Goal: Task Accomplishment & Management: Manage account settings

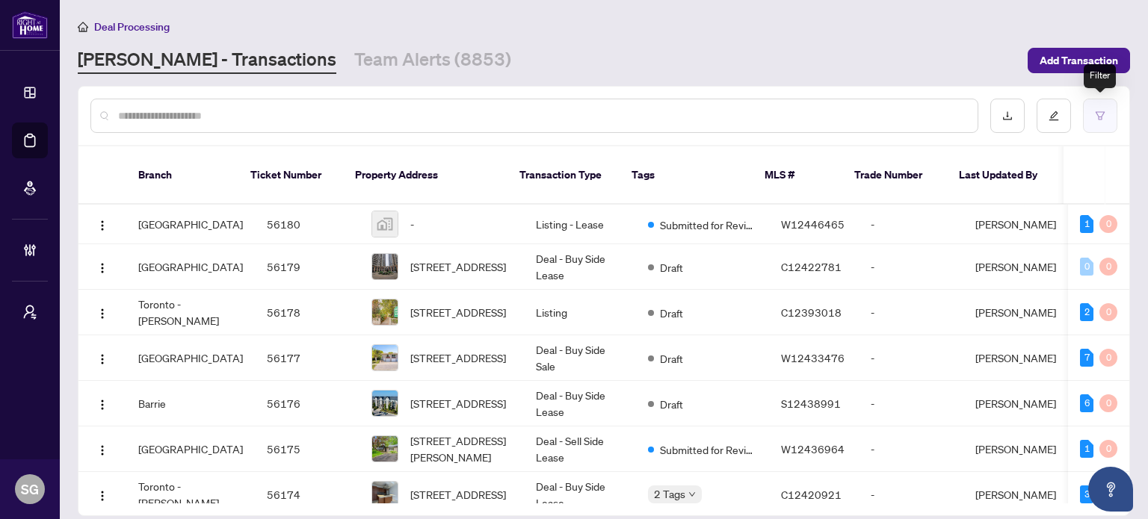
click at [1091, 107] on button "button" at bounding box center [1100, 116] width 34 height 34
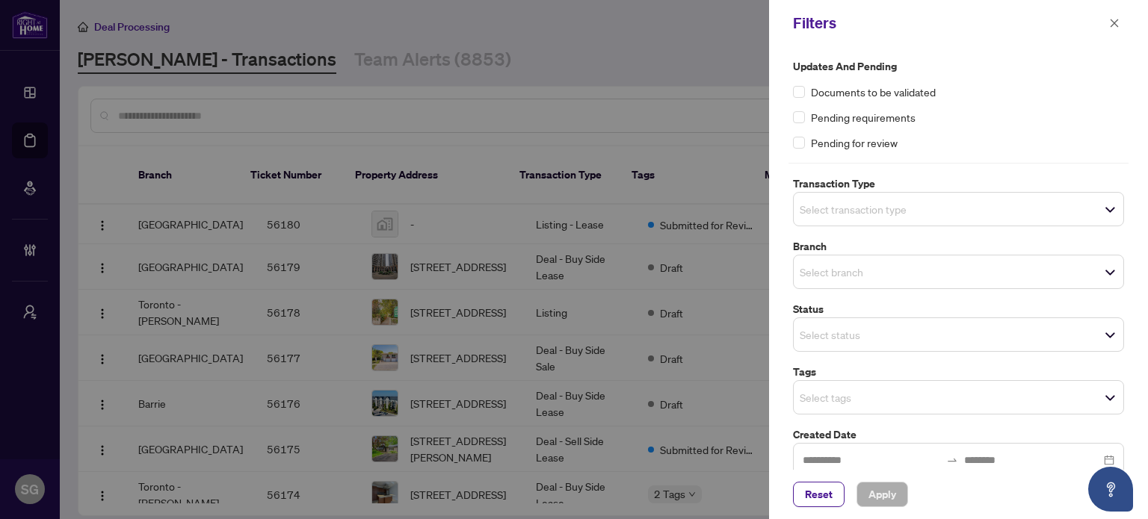
click at [954, 216] on span "Select transaction type" at bounding box center [959, 209] width 330 height 21
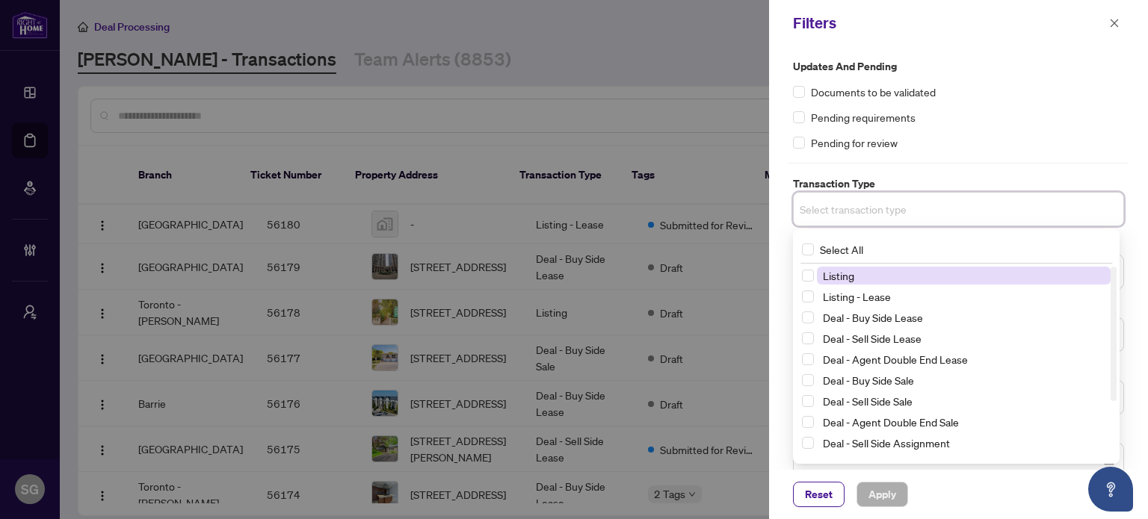
click at [867, 275] on span "Listing" at bounding box center [964, 276] width 294 height 18
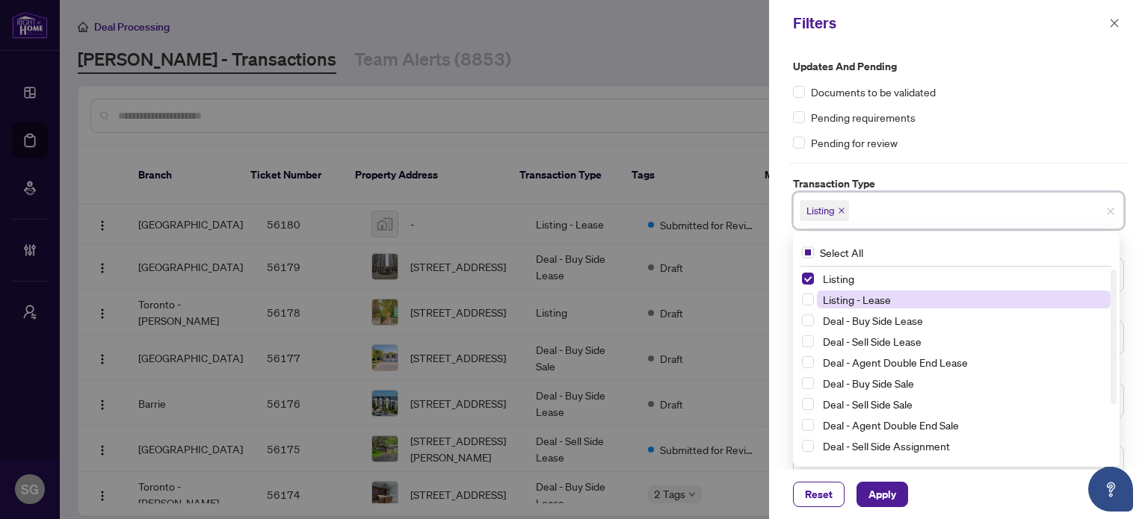
click at [859, 301] on span "Listing - Lease" at bounding box center [857, 299] width 68 height 13
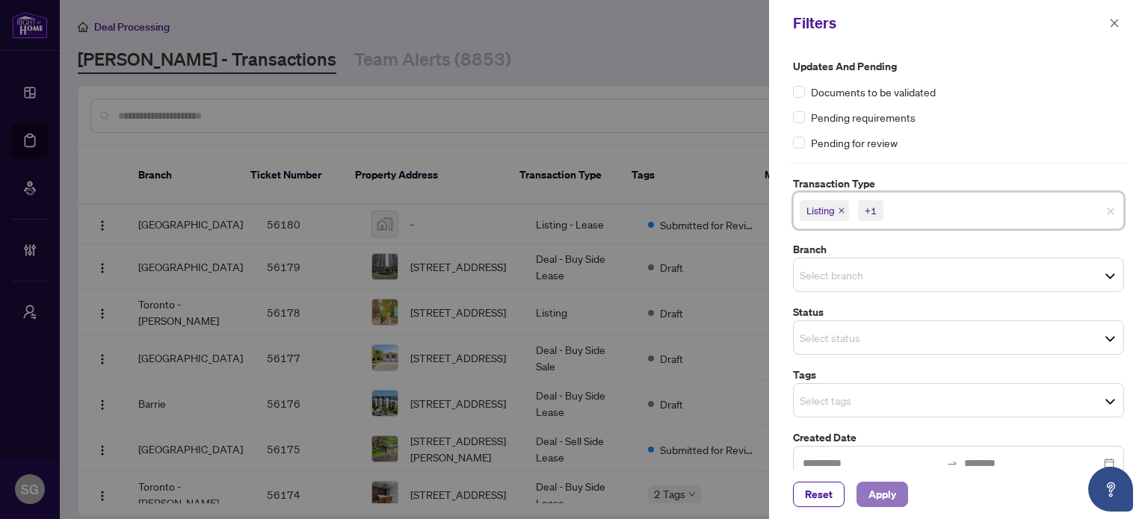
click at [888, 489] on span "Apply" at bounding box center [882, 495] width 28 height 24
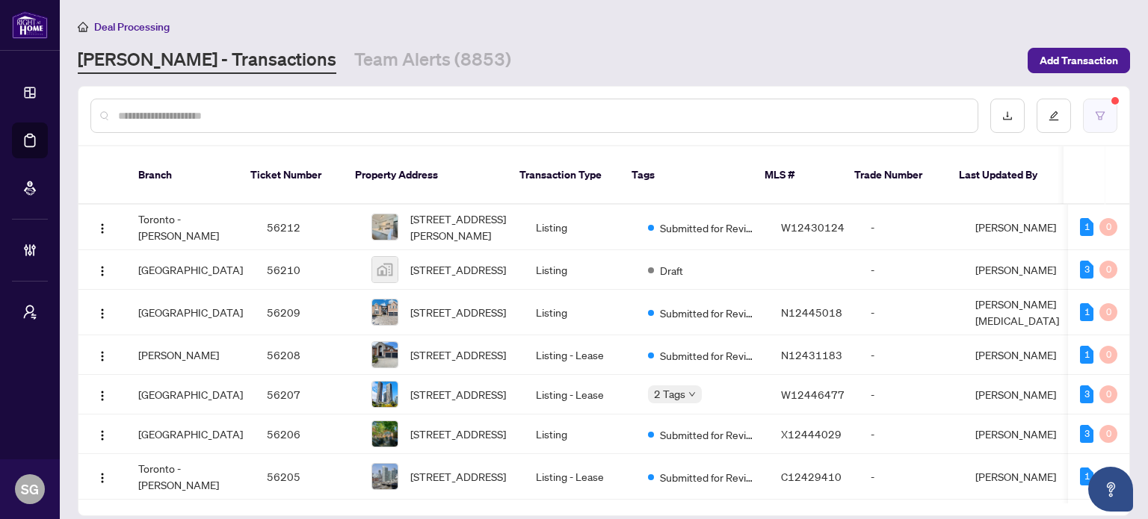
click at [1103, 123] on button "button" at bounding box center [1100, 116] width 34 height 34
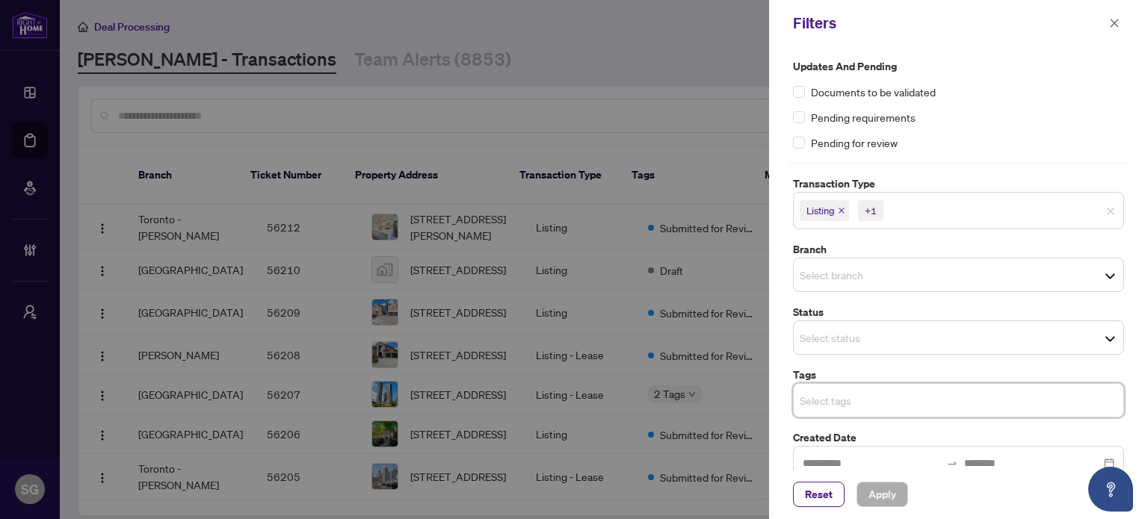
click at [809, 407] on input "search" at bounding box center [852, 401] width 105 height 18
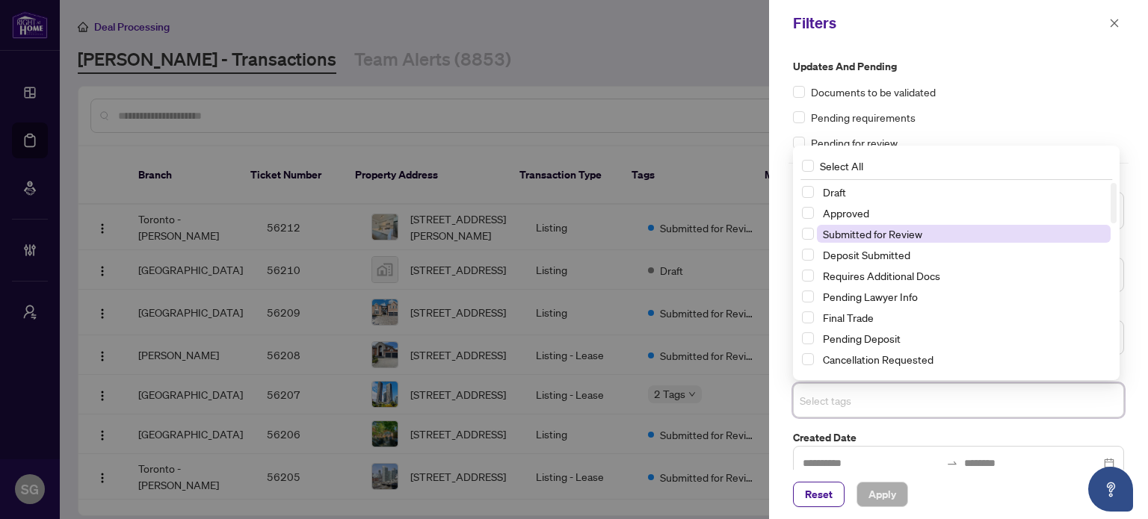
click at [859, 238] on span "Submitted for Review" at bounding box center [872, 233] width 99 height 13
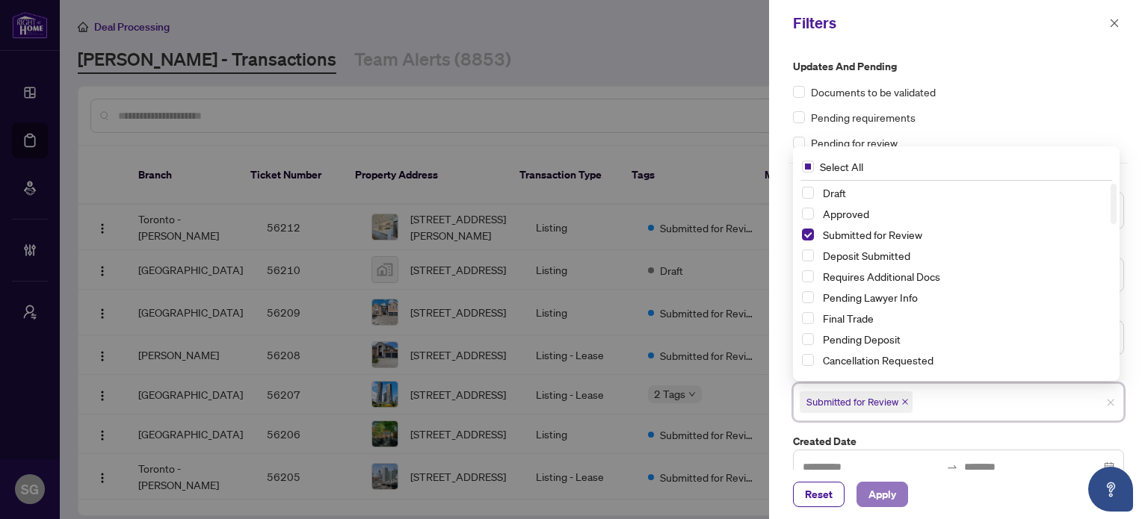
click at [892, 495] on span "Apply" at bounding box center [882, 495] width 28 height 24
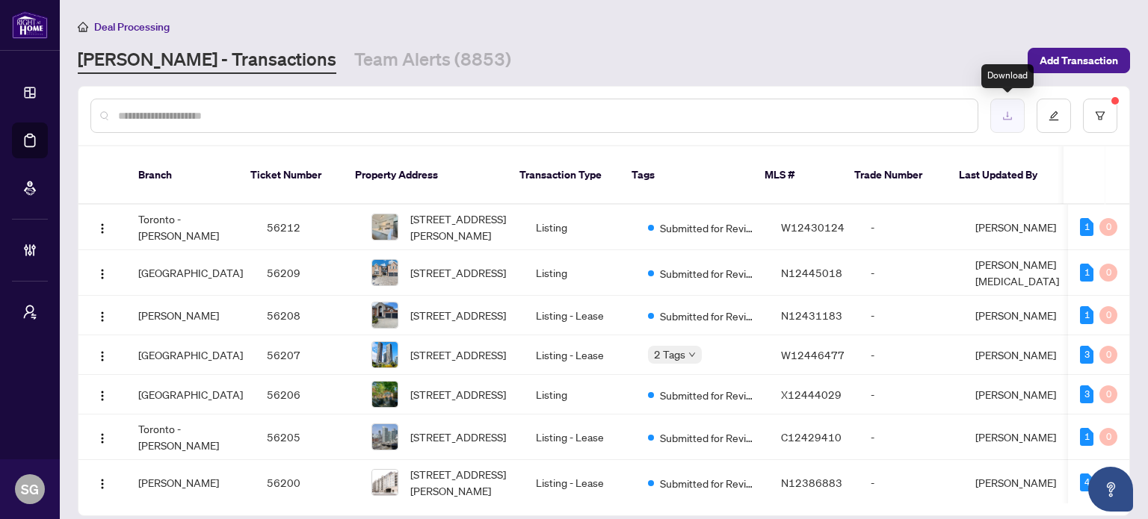
click at [1017, 117] on button "button" at bounding box center [1007, 116] width 34 height 34
click at [284, 114] on input "text" at bounding box center [541, 116] width 847 height 16
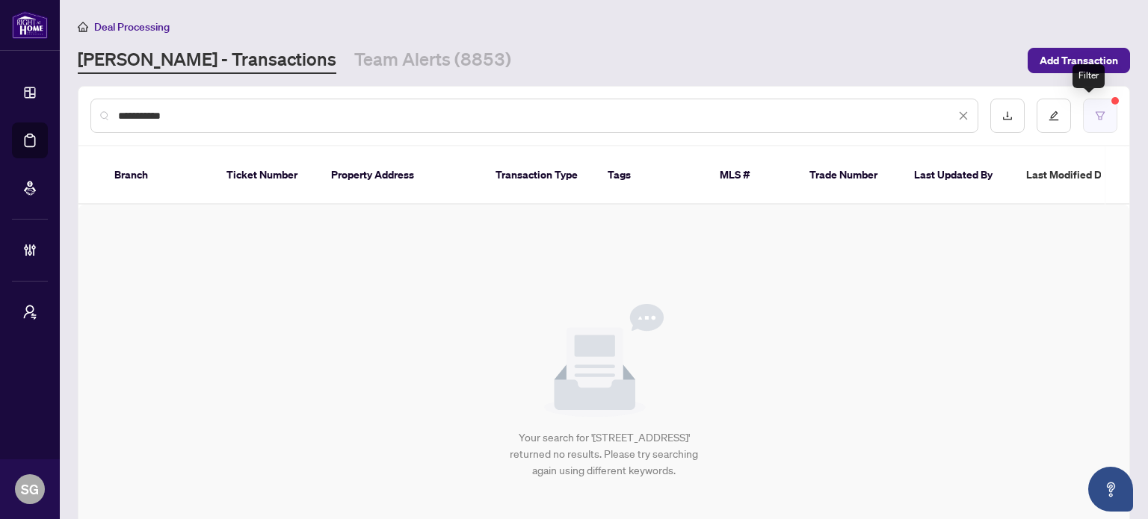
type input "**********"
click at [1096, 114] on icon "filter" at bounding box center [1100, 115] width 9 height 8
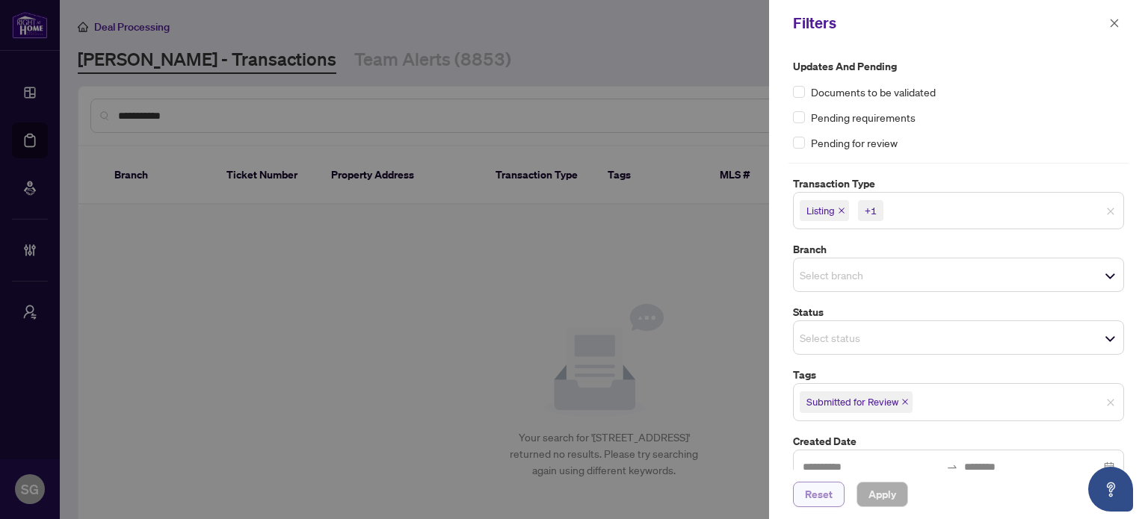
click at [834, 493] on button "Reset" at bounding box center [819, 494] width 52 height 25
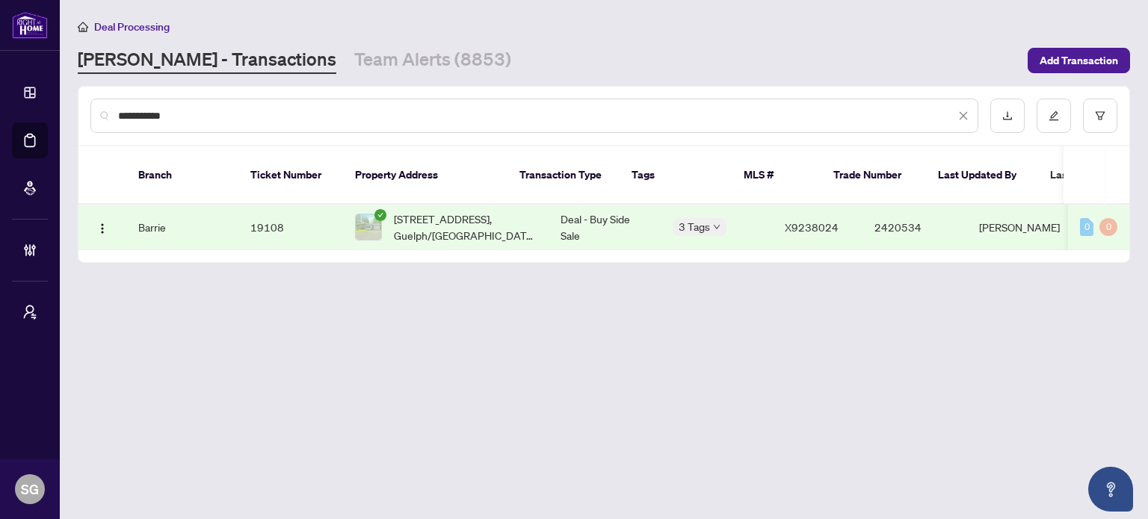
click at [156, 205] on td "Barrie" at bounding box center [182, 228] width 112 height 46
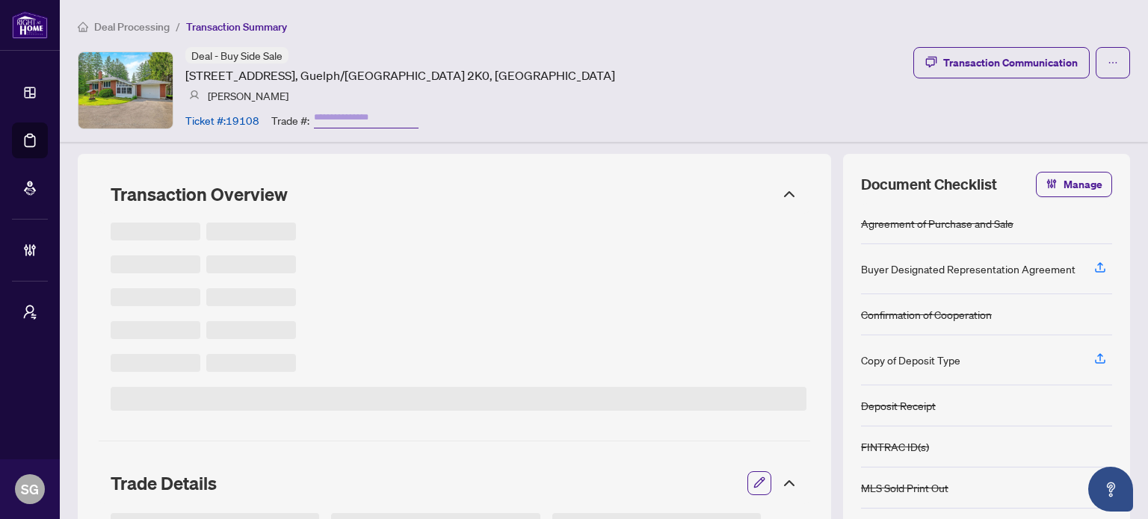
type input "*******"
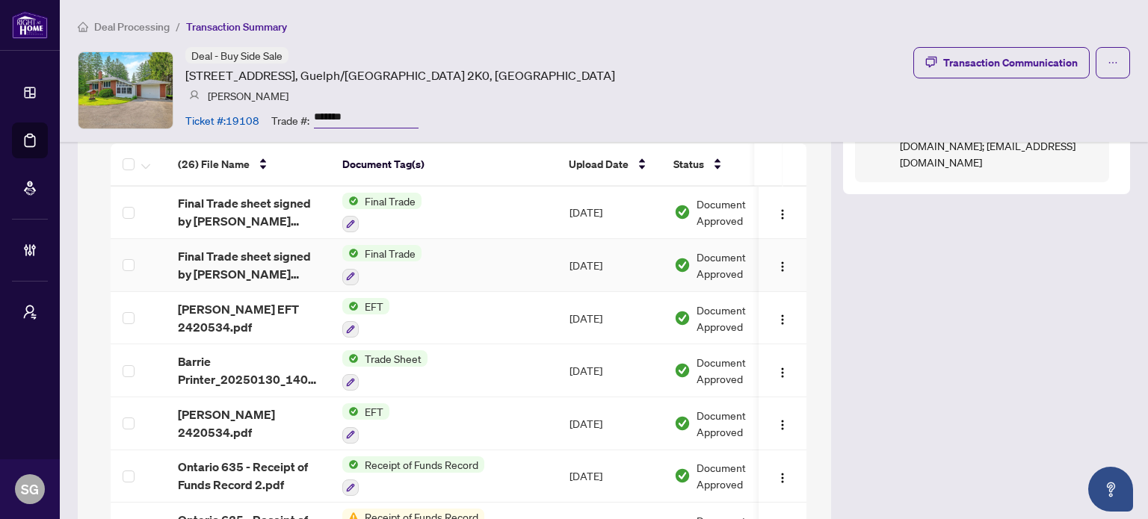
scroll to position [1420, 0]
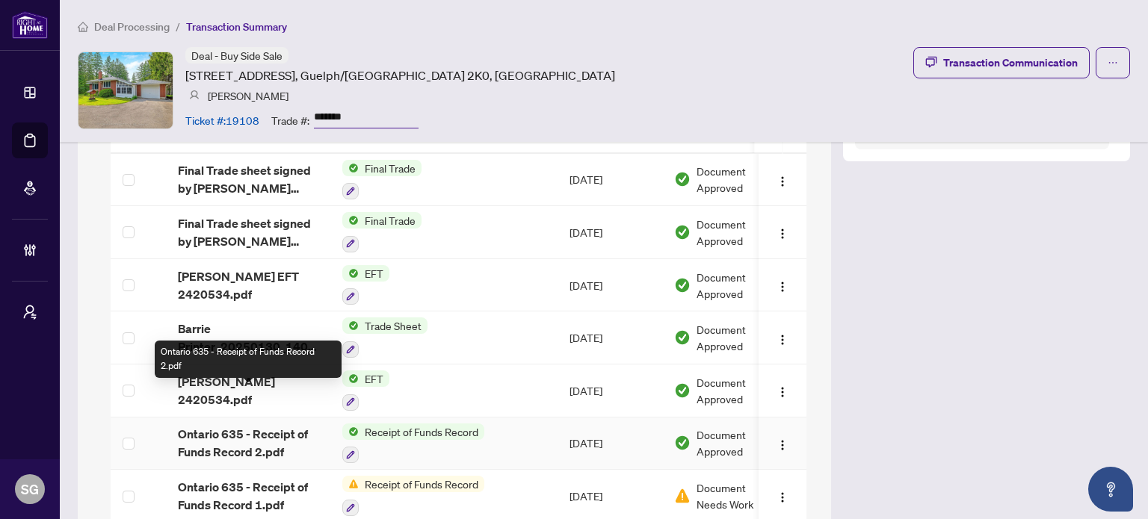
click at [258, 425] on span "Ontario 635 - Receipt of Funds Record 2.pdf" at bounding box center [248, 443] width 140 height 36
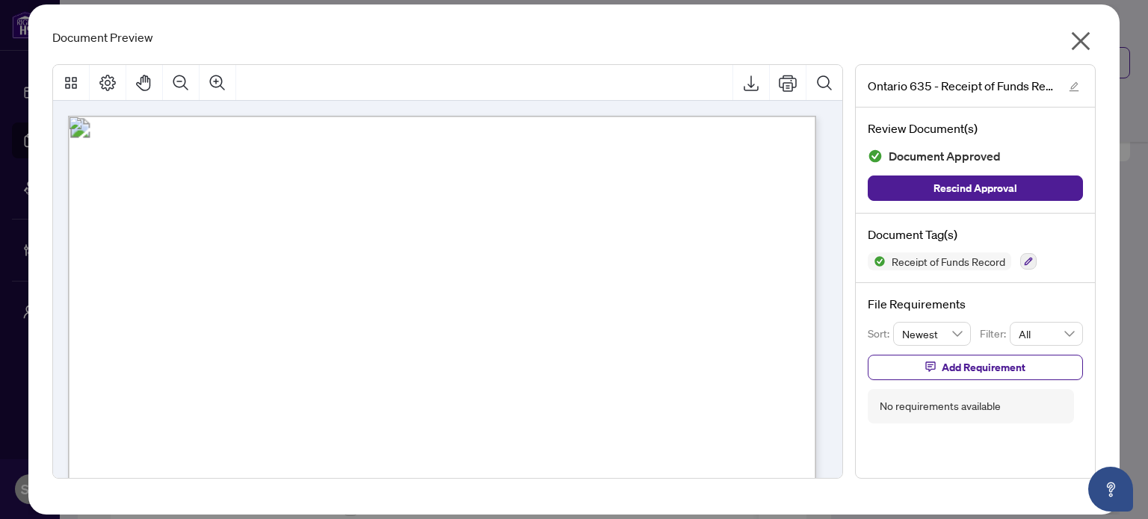
click at [1083, 40] on icon "close" at bounding box center [1081, 41] width 24 height 24
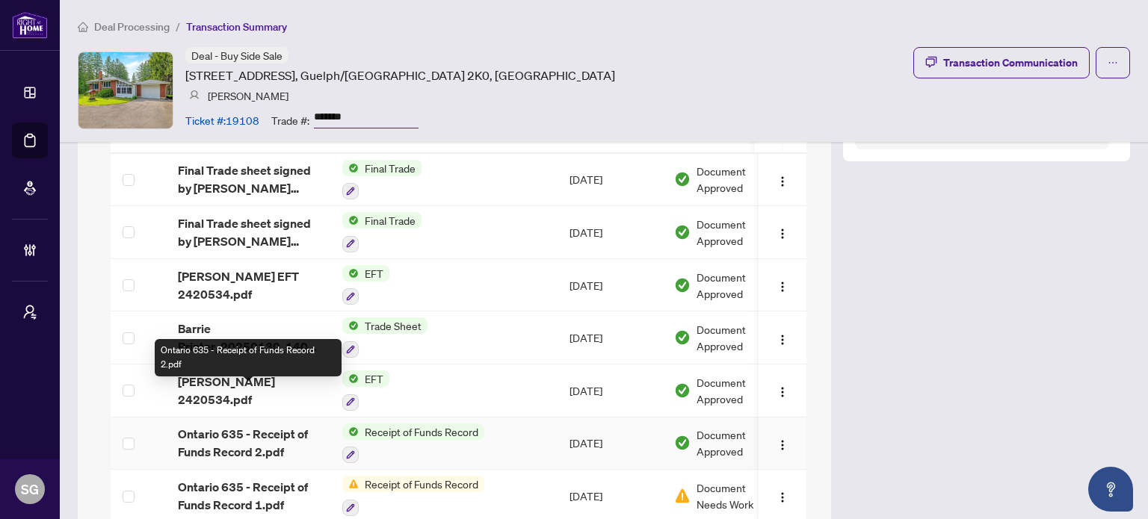
scroll to position [1495, 0]
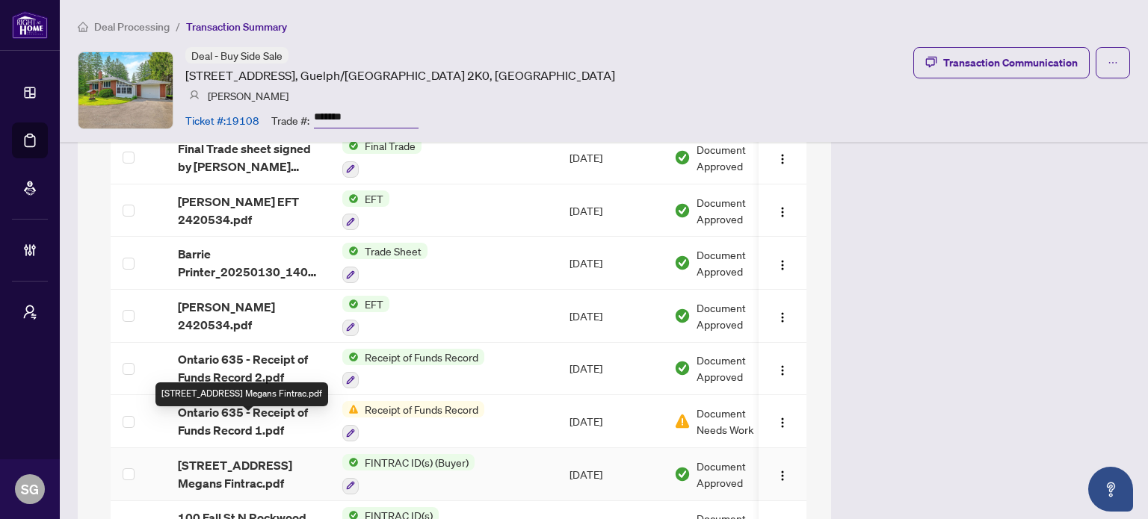
click at [279, 457] on span "100 Fall St N Rockwood Megans Fintrac.pdf" at bounding box center [248, 475] width 140 height 36
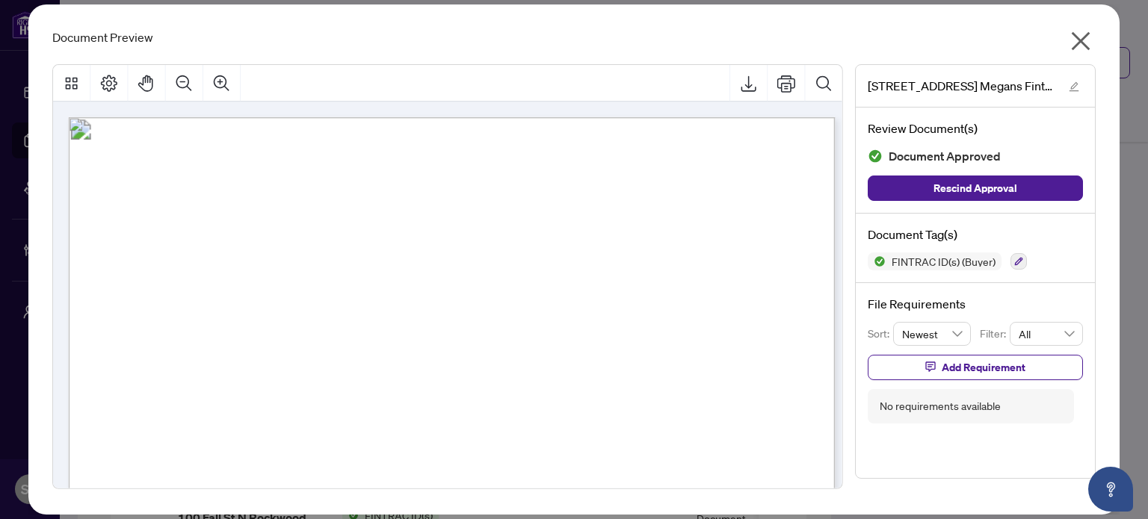
click at [1072, 35] on icon "close" at bounding box center [1081, 41] width 24 height 24
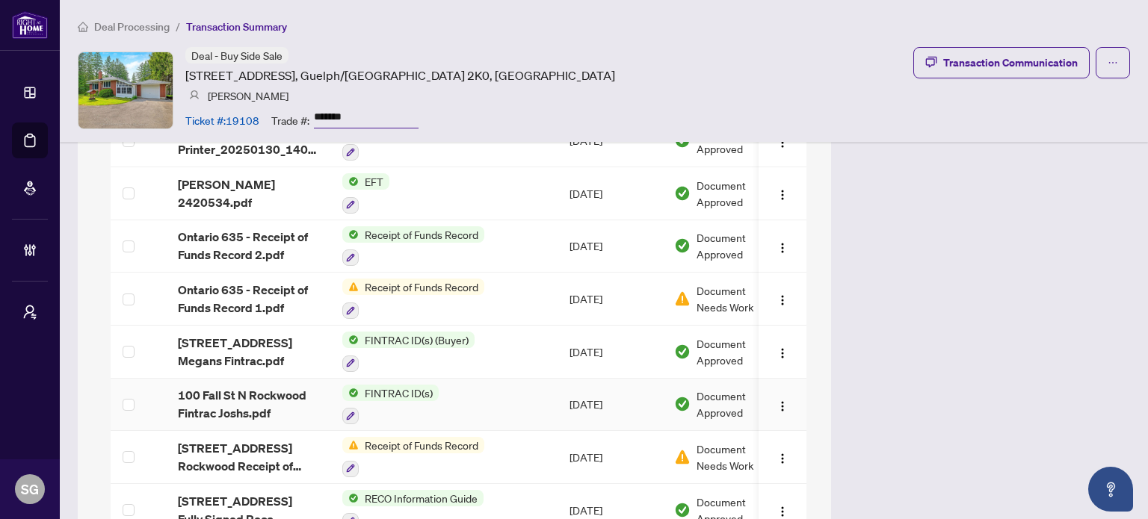
scroll to position [1644, 0]
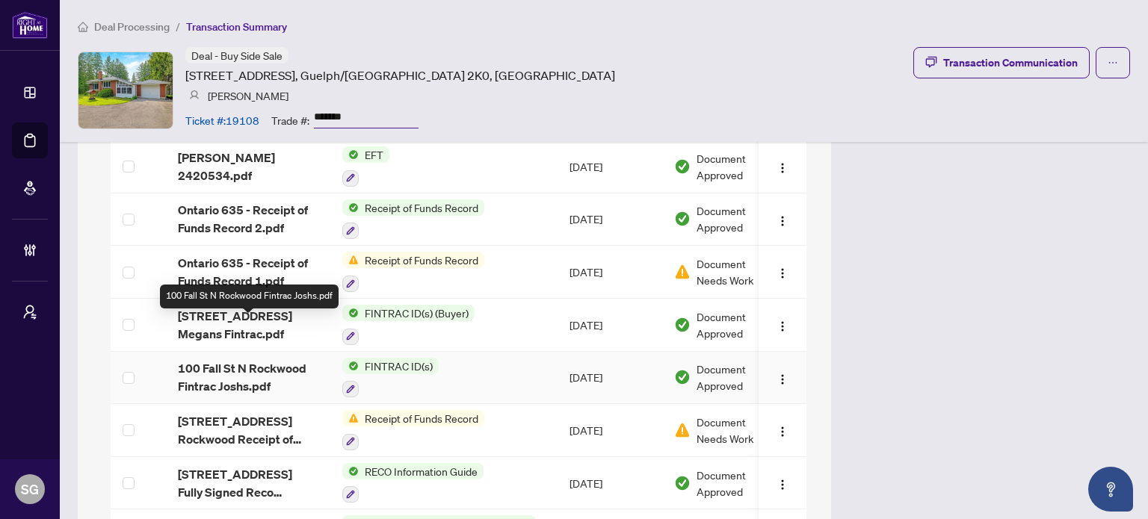
click at [262, 359] on span "100 Fall St N Rockwood Fintrac Joshs.pdf" at bounding box center [248, 377] width 140 height 36
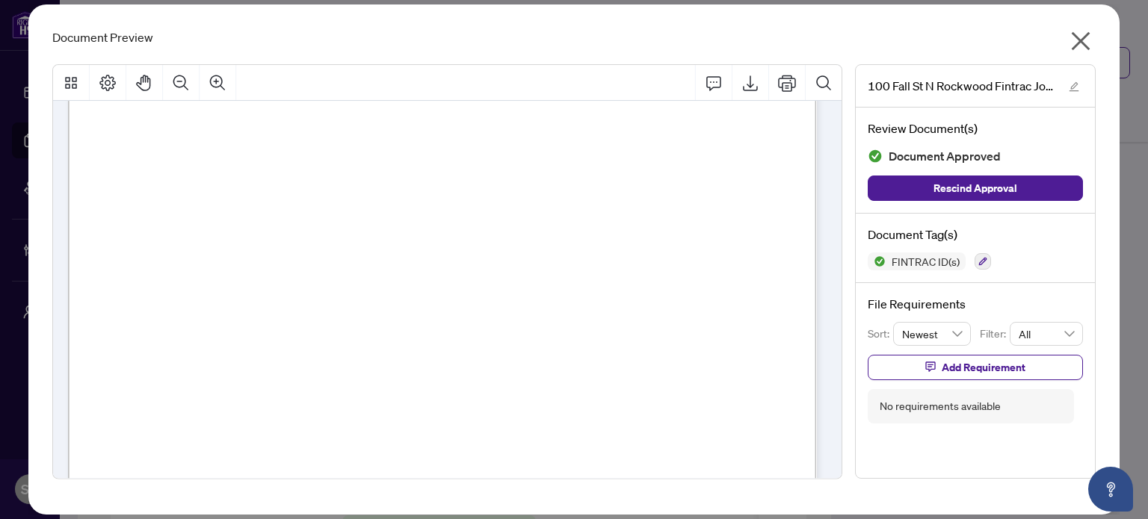
scroll to position [224, 0]
click at [1079, 40] on icon "close" at bounding box center [1080, 41] width 19 height 19
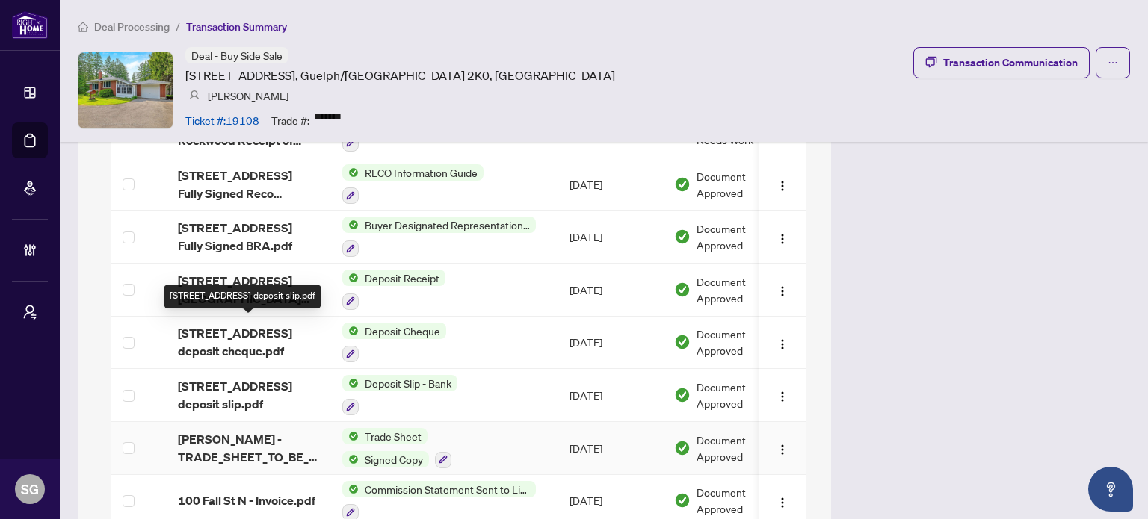
scroll to position [2018, 0]
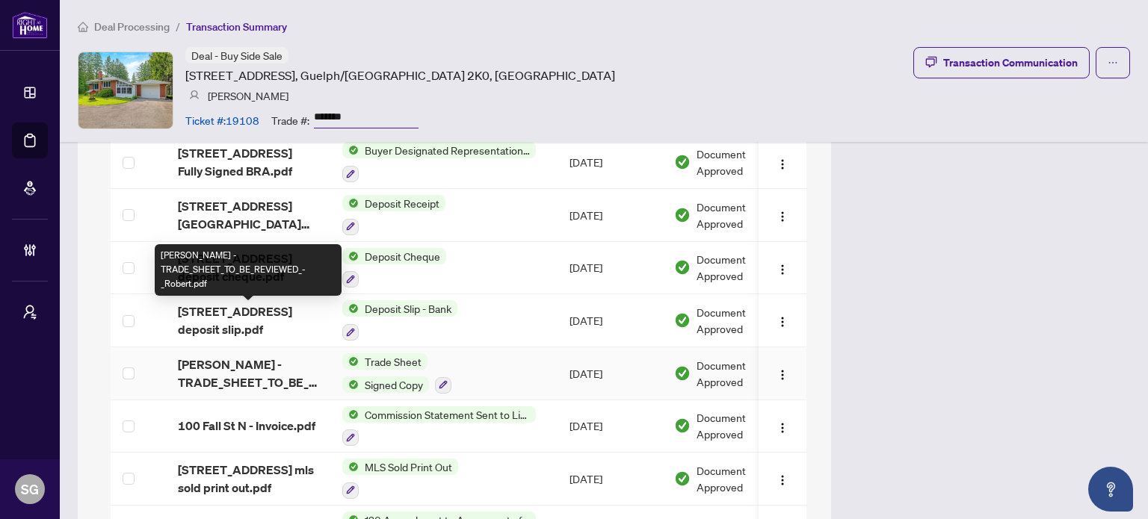
click at [267, 356] on span "ROBERT -TRADE_SHEET_TO_BE_REVIEWED_-_Robert.pdf" at bounding box center [248, 374] width 140 height 36
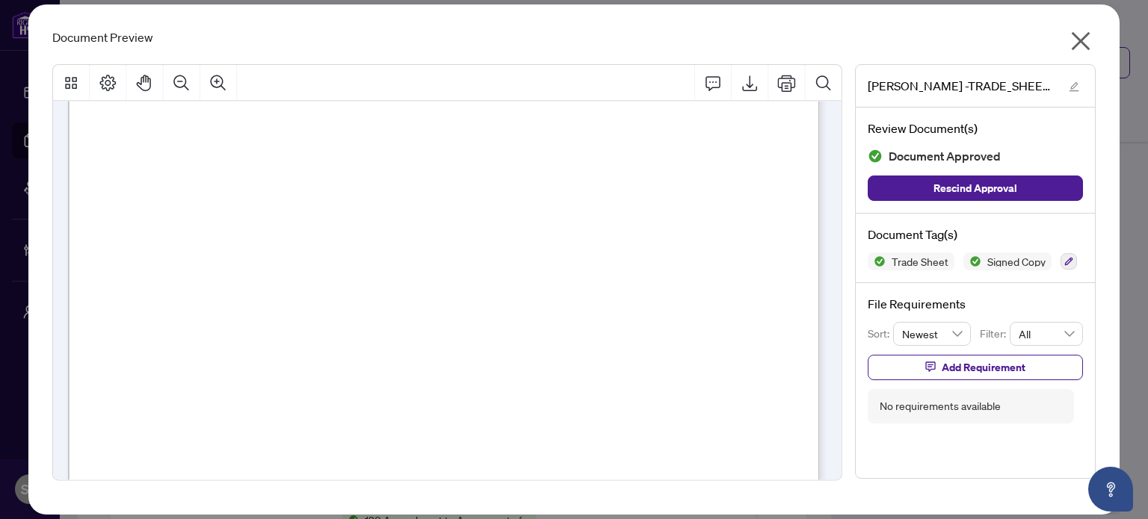
scroll to position [224, 0]
click at [1074, 35] on icon "close" at bounding box center [1080, 41] width 19 height 19
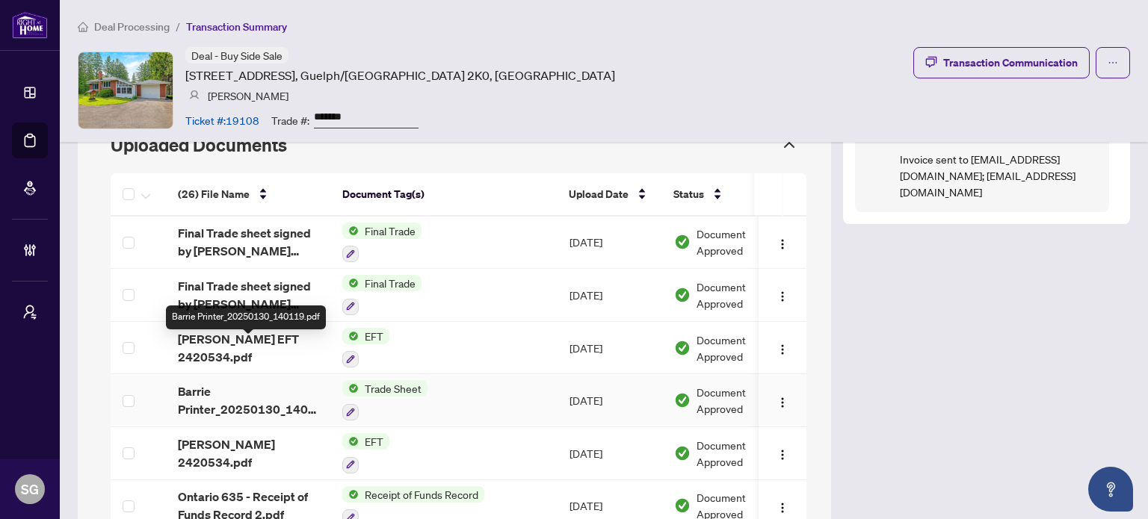
scroll to position [1345, 0]
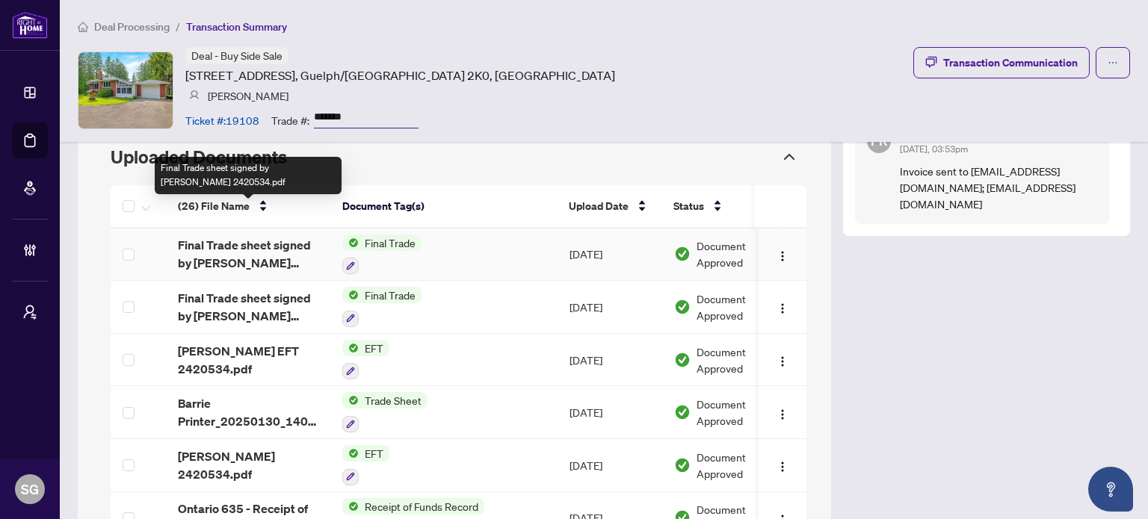
click at [271, 236] on span "Final Trade sheet signed by BOR 2420534.pdf" at bounding box center [248, 254] width 140 height 36
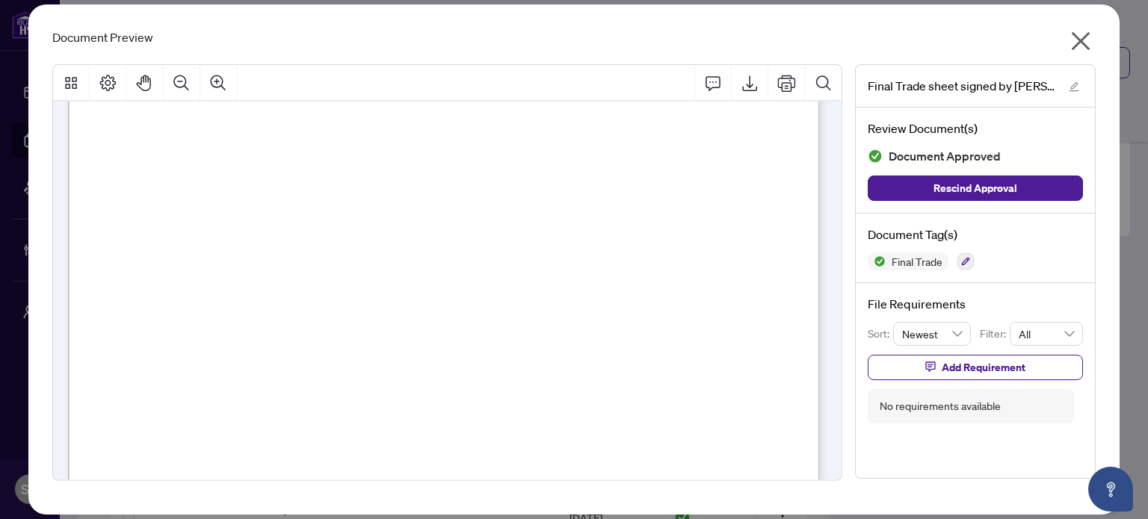
scroll to position [299, 0]
click at [1080, 41] on icon "close" at bounding box center [1080, 41] width 19 height 19
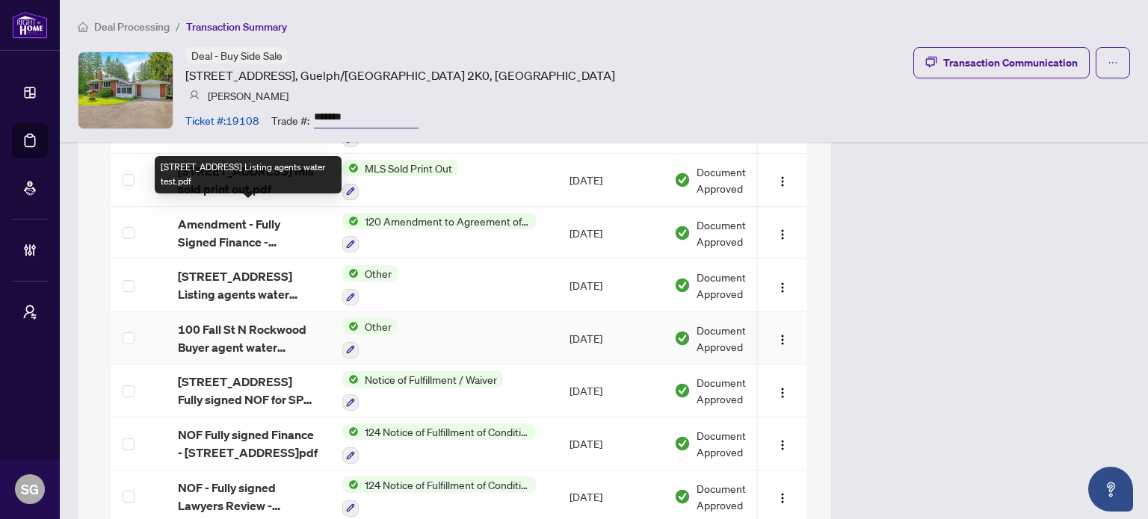
scroll to position [2391, 0]
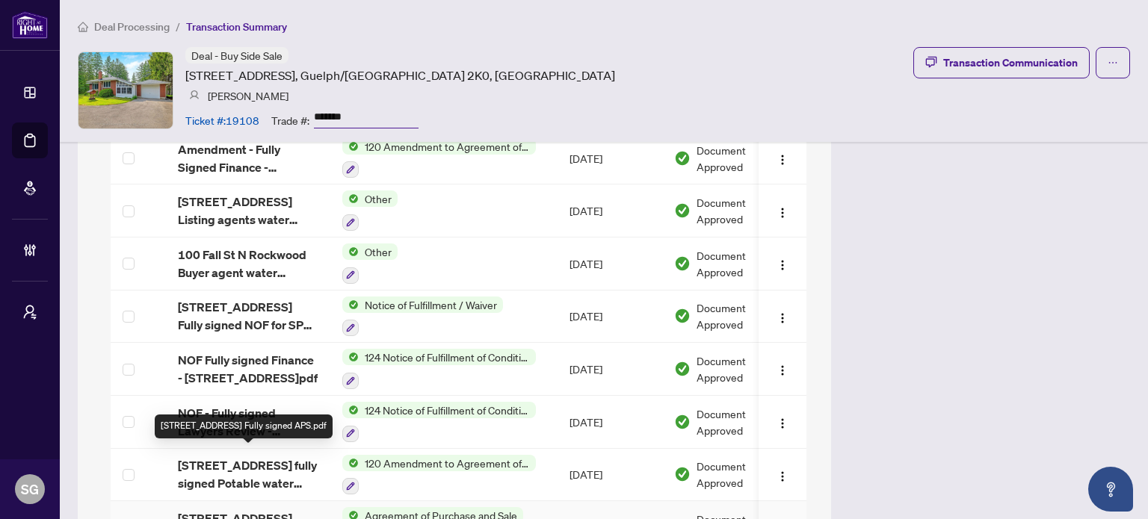
click at [241, 510] on span "100 Fall St N Rockwood Fully signed APS.pdf" at bounding box center [248, 528] width 140 height 36
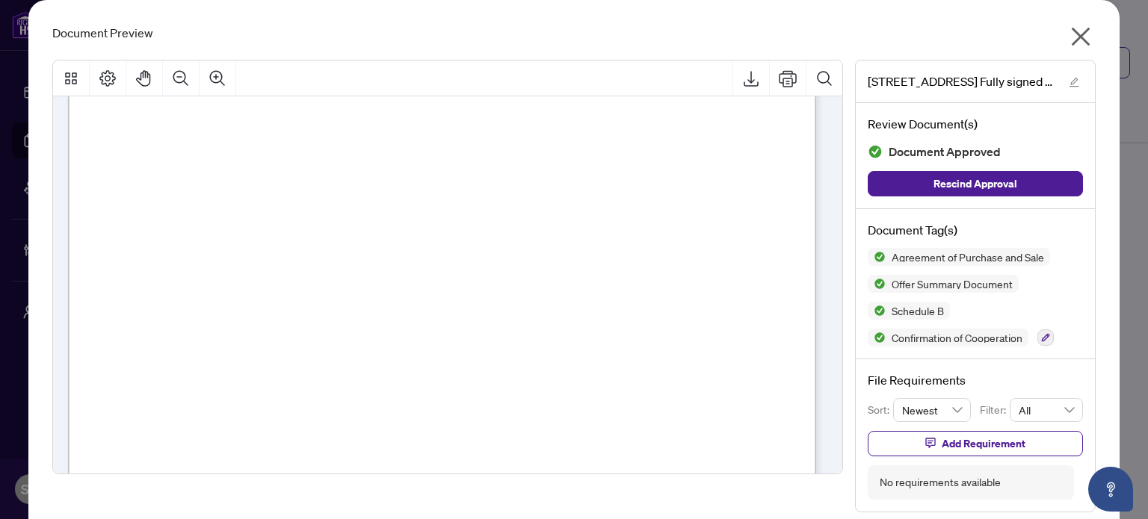
scroll to position [4409, 0]
click at [1071, 41] on icon "close" at bounding box center [1080, 37] width 19 height 19
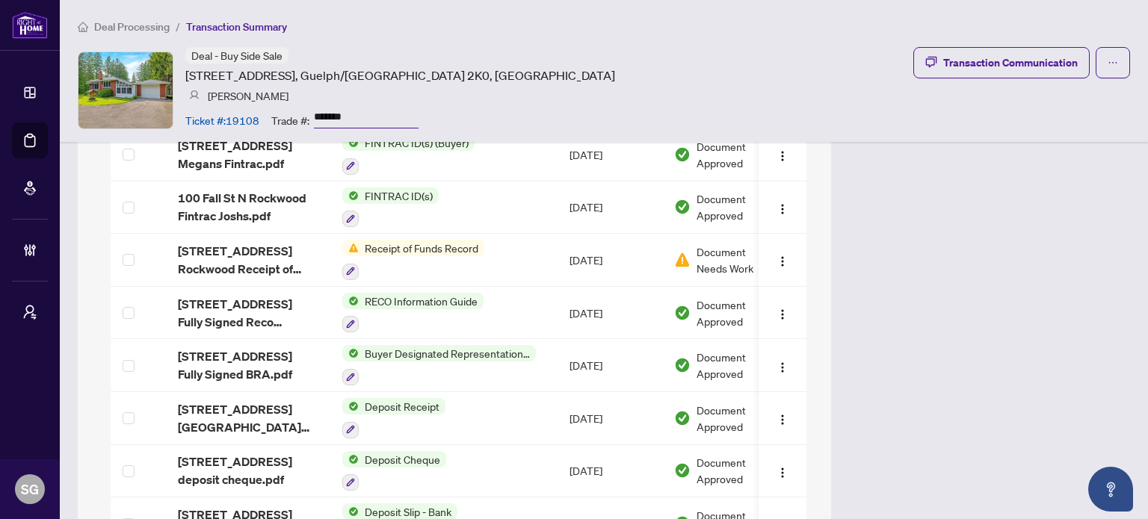
scroll to position [1740, 0]
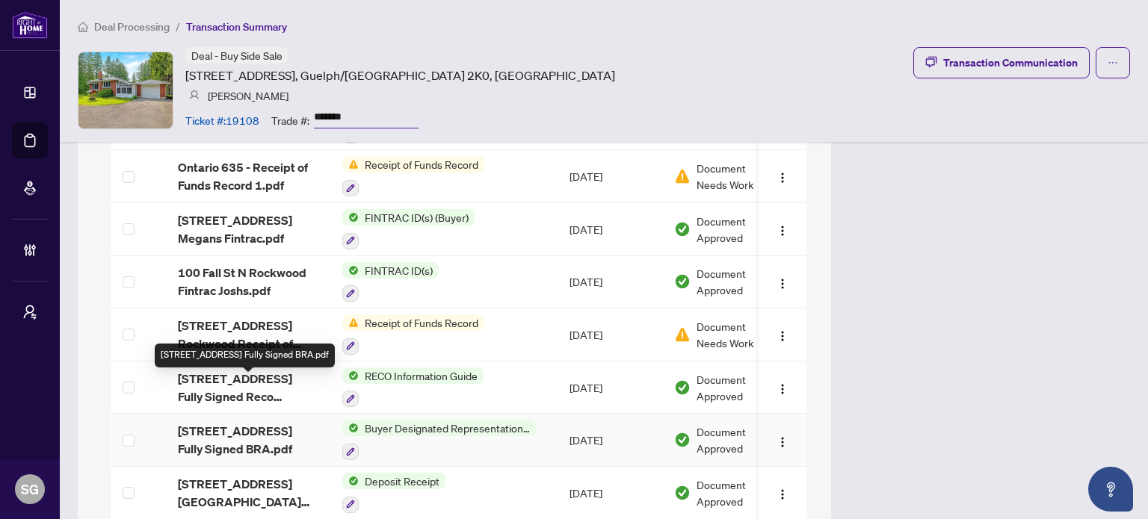
click at [203, 422] on span "100 Fall St N Rockwood Fully Signed BRA.pdf" at bounding box center [248, 440] width 140 height 36
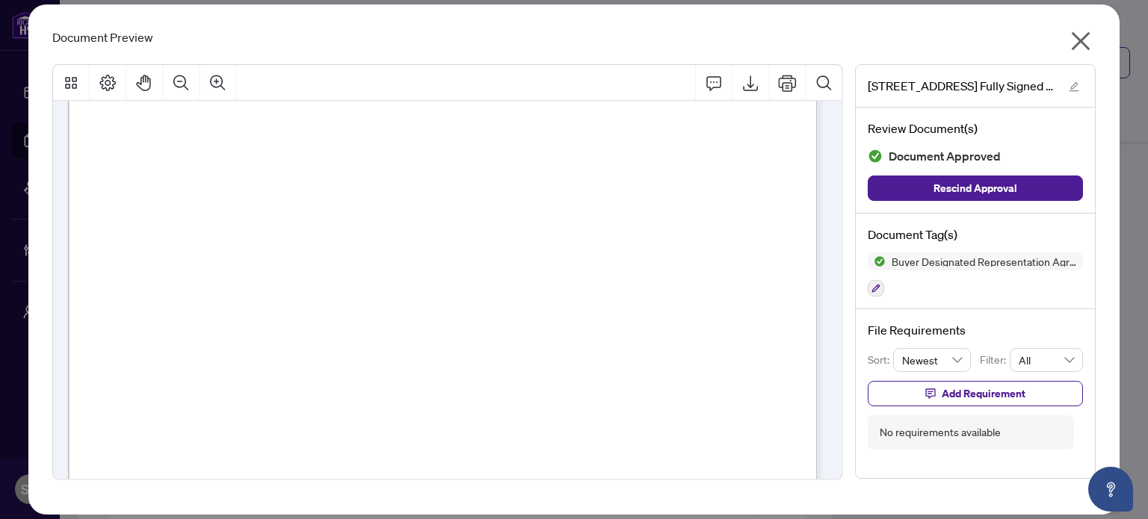
scroll to position [523, 0]
click at [1078, 45] on icon "close" at bounding box center [1081, 41] width 24 height 24
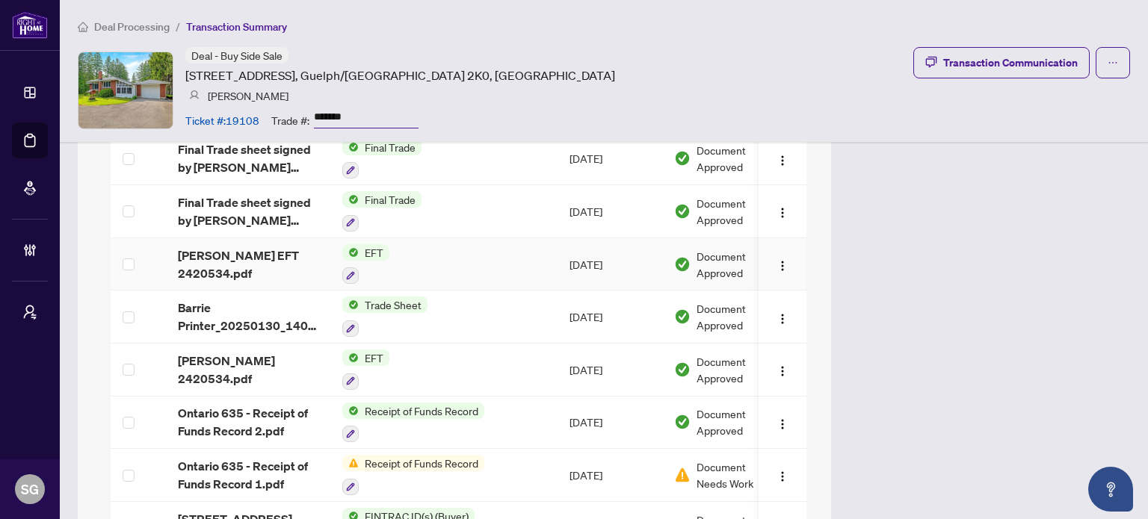
scroll to position [1366, 0]
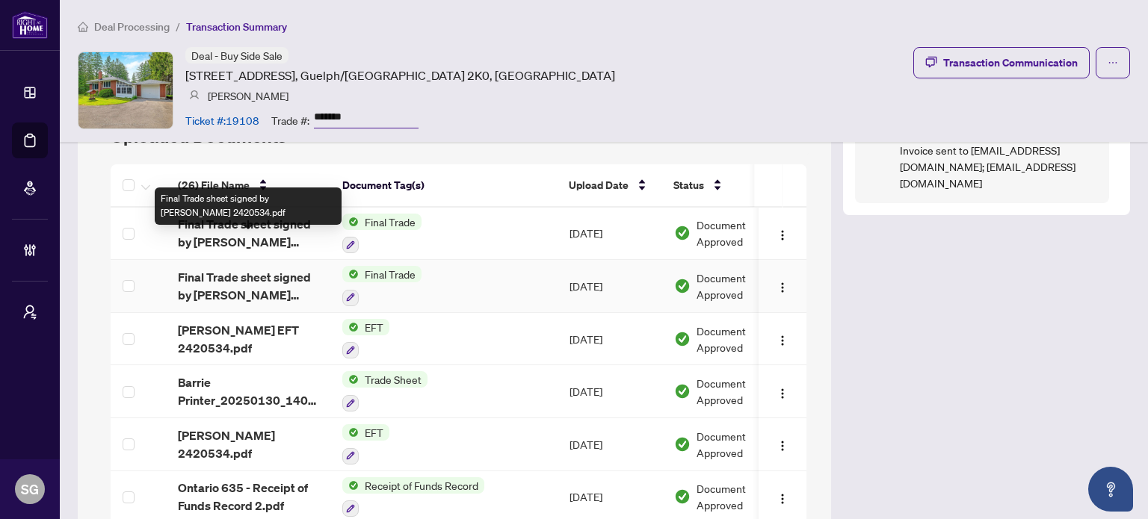
click at [239, 268] on span "Final Trade sheet signed by BOR 2420534.pdf" at bounding box center [248, 286] width 140 height 36
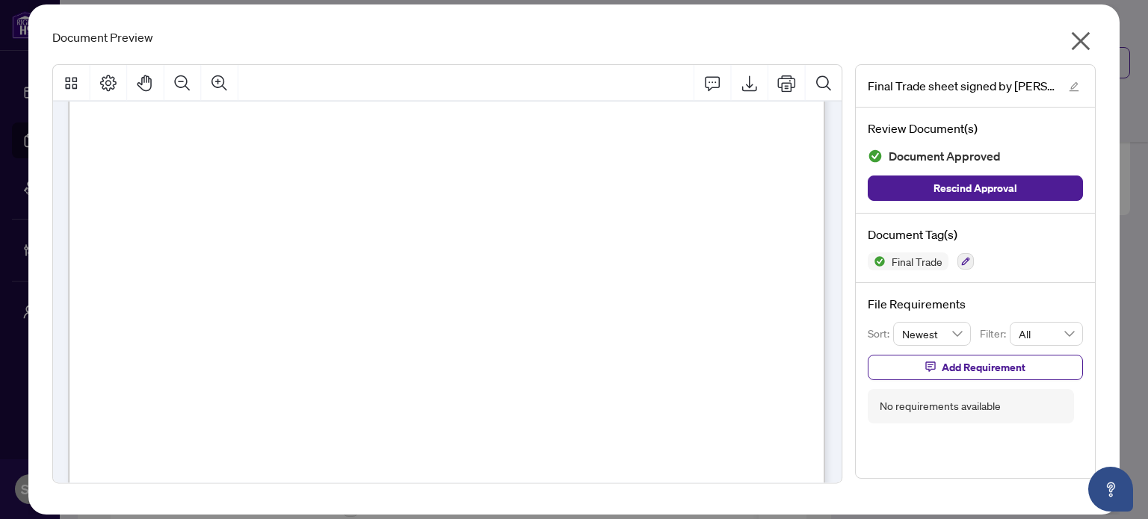
scroll to position [299, 0]
click at [1074, 43] on icon "close" at bounding box center [1081, 41] width 24 height 24
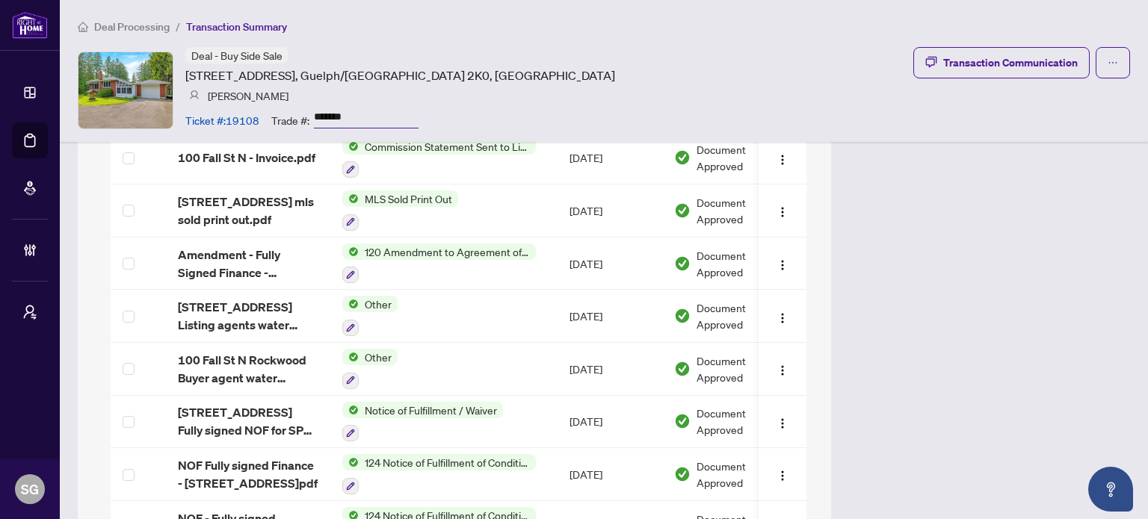
scroll to position [2487, 0]
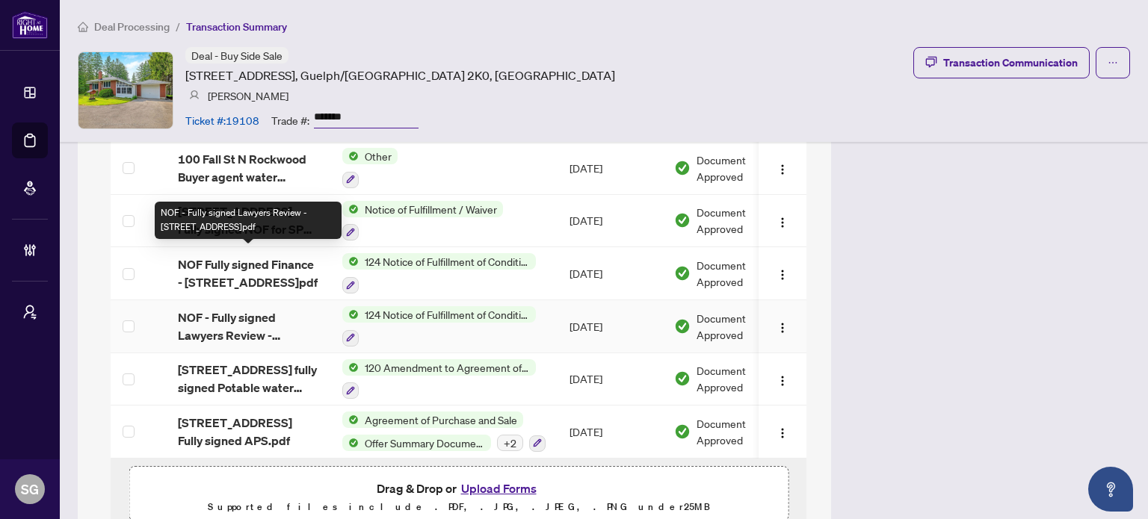
click at [228, 309] on span "NOF - Fully signed Lawyers Review - 100 Fall St N Rockwood.pdf" at bounding box center [248, 327] width 140 height 36
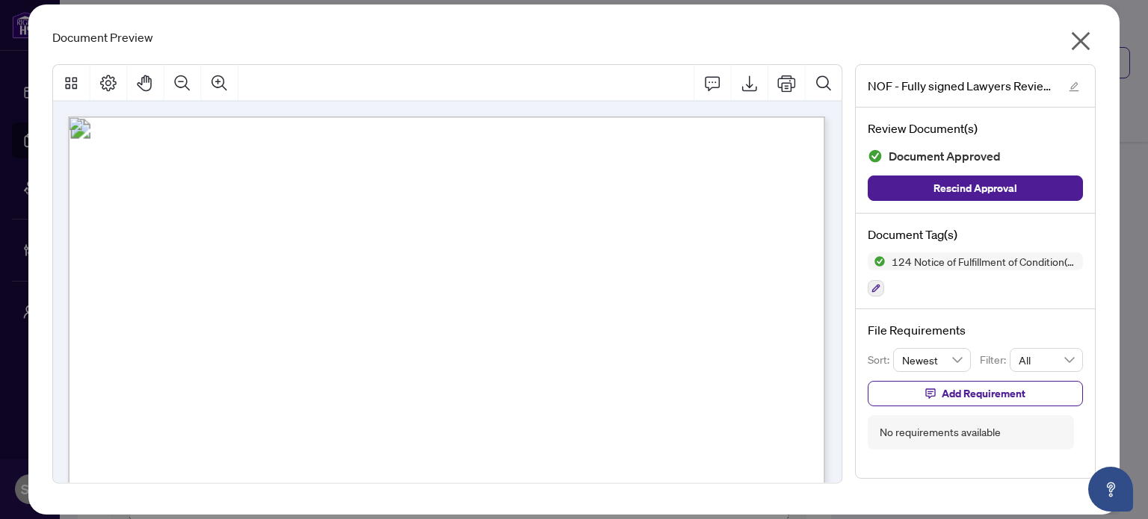
click at [1079, 30] on icon "close" at bounding box center [1081, 41] width 24 height 24
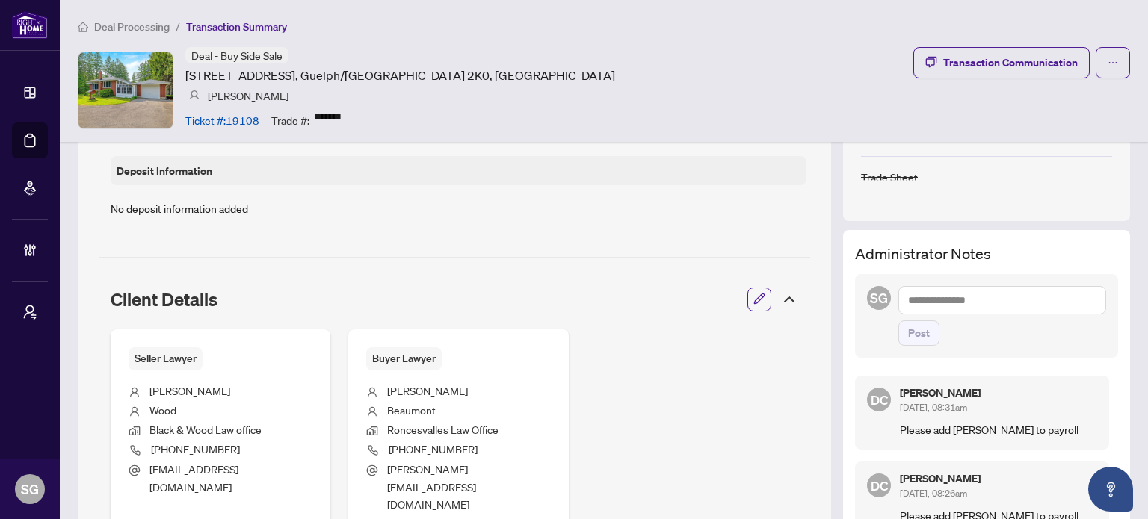
scroll to position [469, 0]
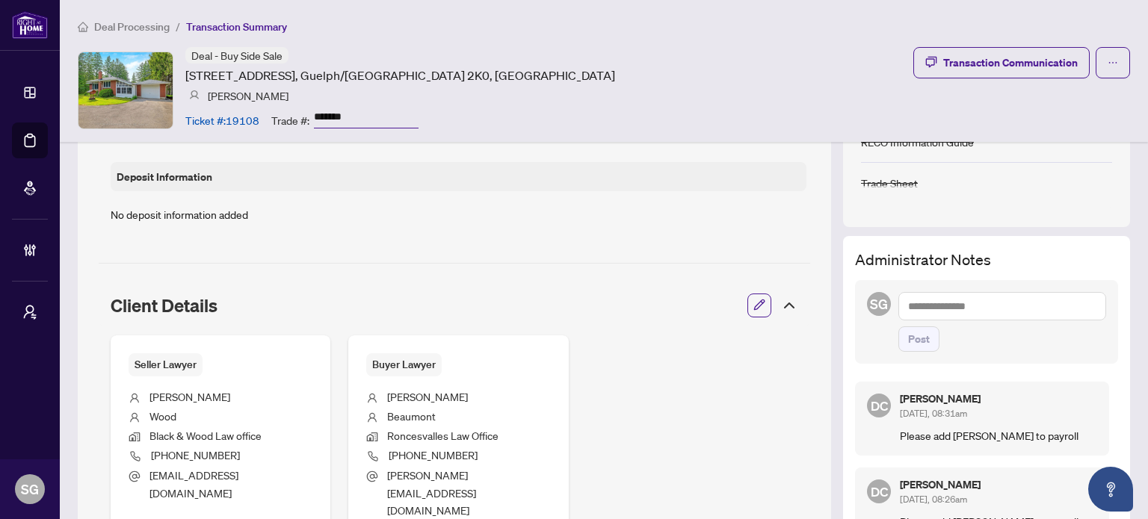
click at [753, 304] on icon "button" at bounding box center [759, 305] width 12 height 12
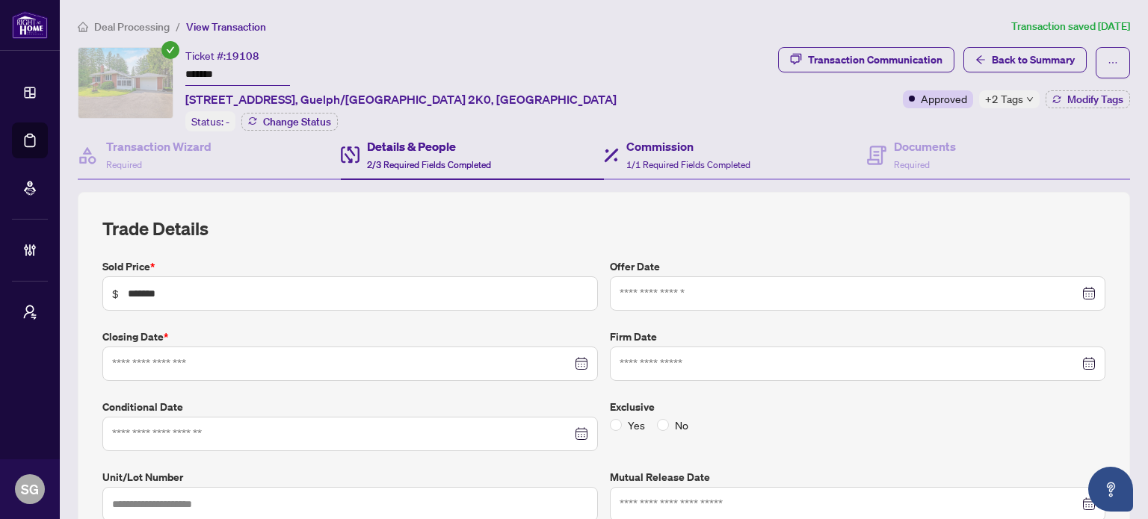
type input "**********"
click at [703, 132] on div "Commission 1/1 Required Fields Completed" at bounding box center [735, 156] width 263 height 49
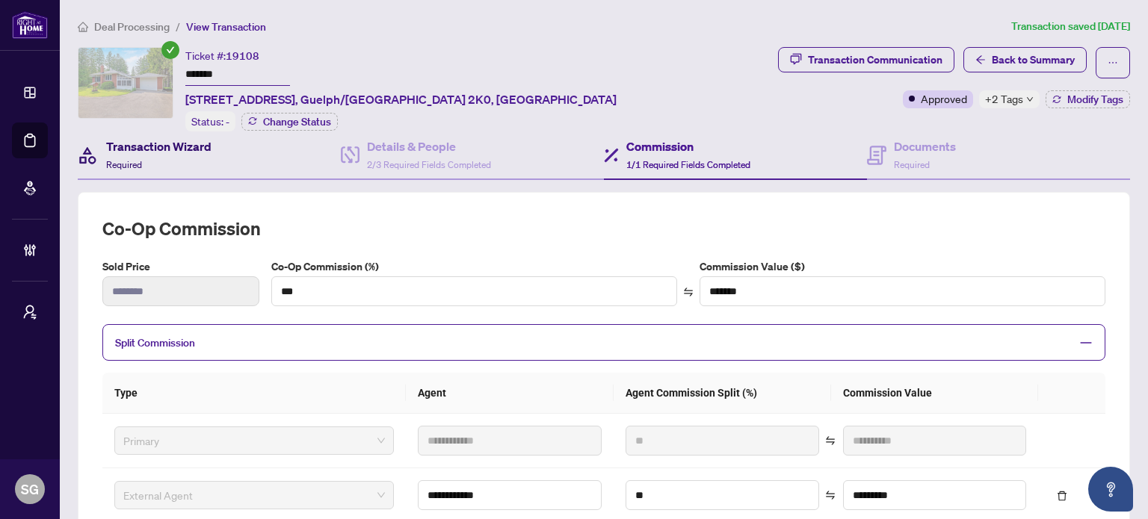
click at [158, 155] on div "Transaction Wizard Required" at bounding box center [158, 155] width 105 height 35
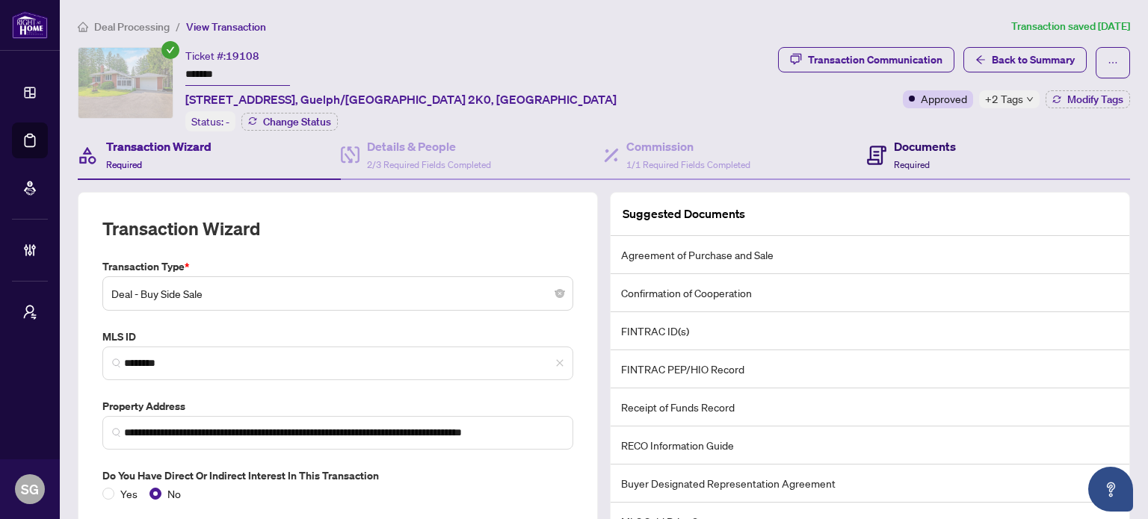
click at [928, 161] on div "Documents Required" at bounding box center [925, 155] width 62 height 35
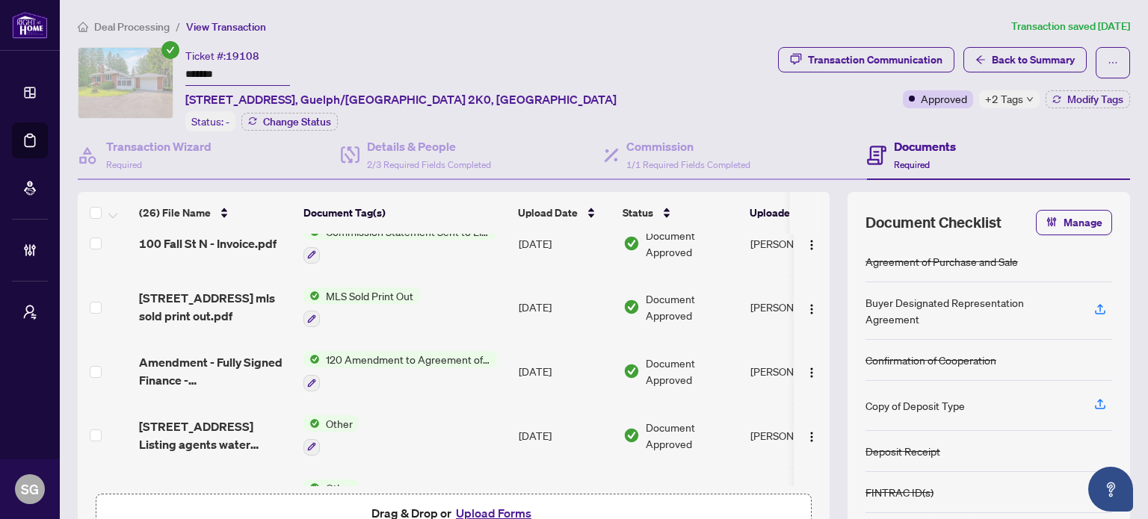
scroll to position [1121, 0]
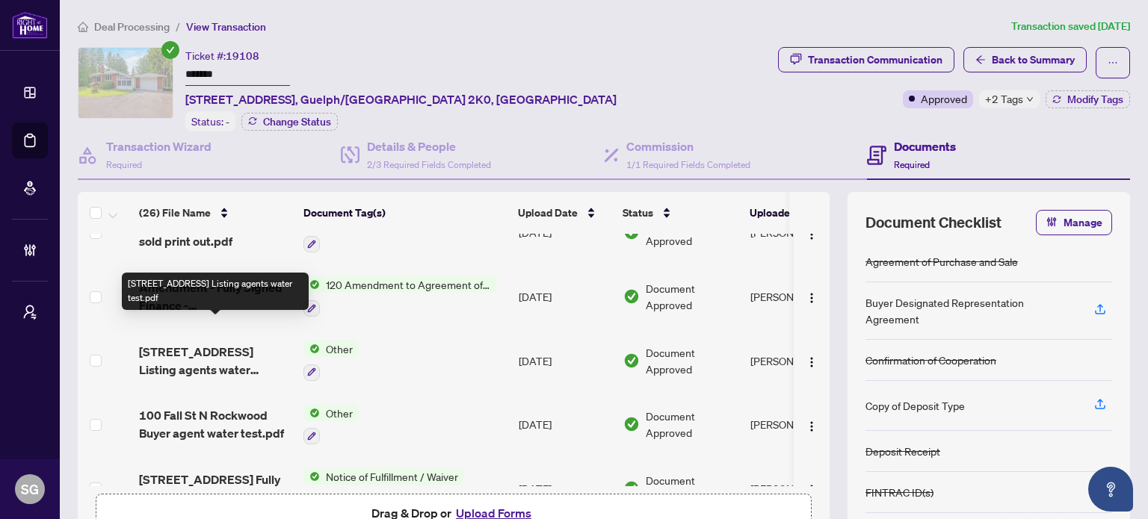
click at [221, 343] on span "100 Fall St North Rockwood Listing agents water test.pdf" at bounding box center [215, 361] width 152 height 36
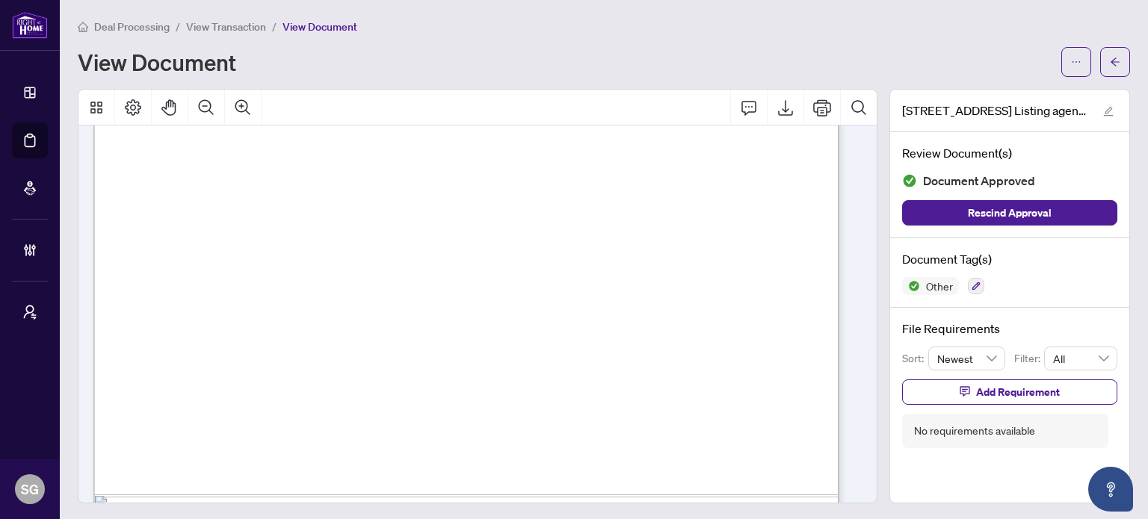
scroll to position [616, 0]
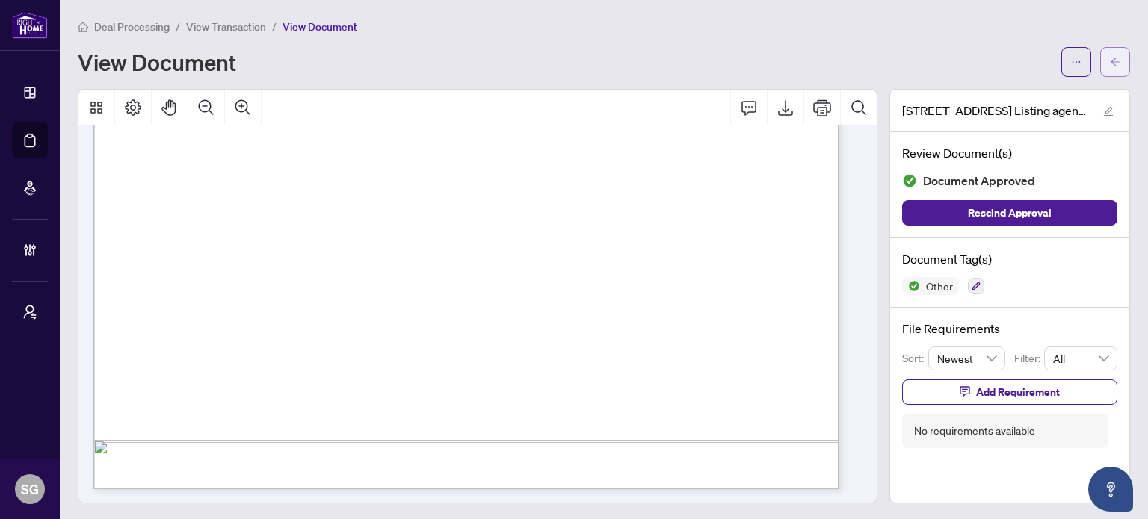
click at [1100, 53] on button "button" at bounding box center [1115, 62] width 30 height 30
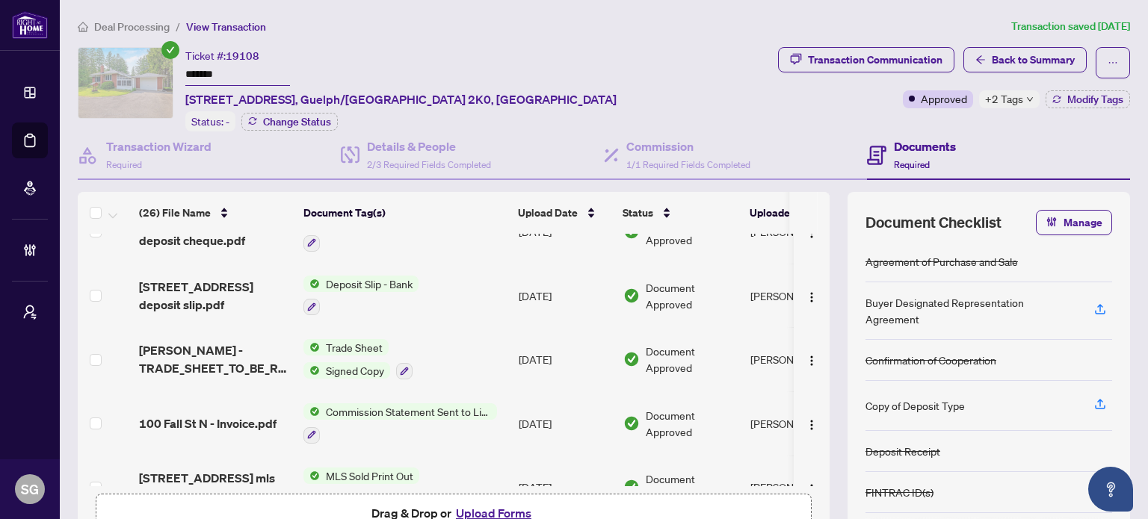
scroll to position [865, 0]
click at [857, 56] on div "Transaction Communication" at bounding box center [875, 60] width 135 height 24
type textarea "**********"
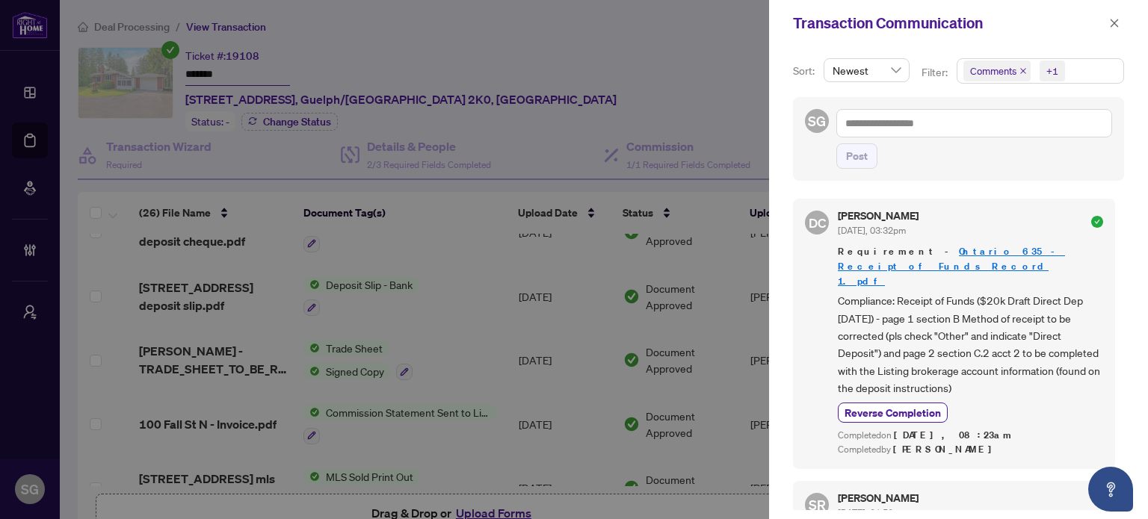
click at [1019, 69] on icon "close" at bounding box center [1022, 70] width 7 height 7
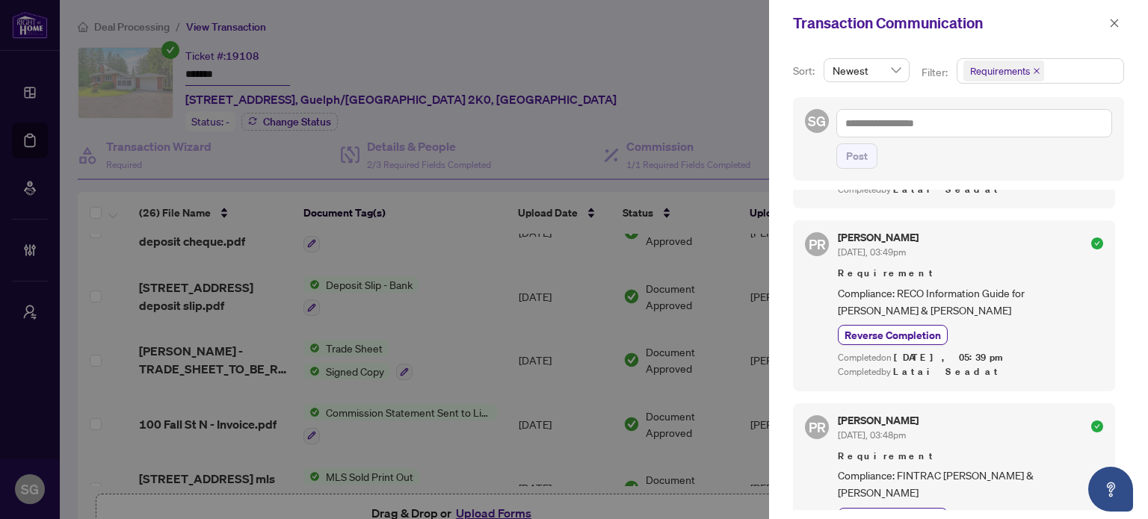
scroll to position [897, 0]
